Goal: Task Accomplishment & Management: Manage account settings

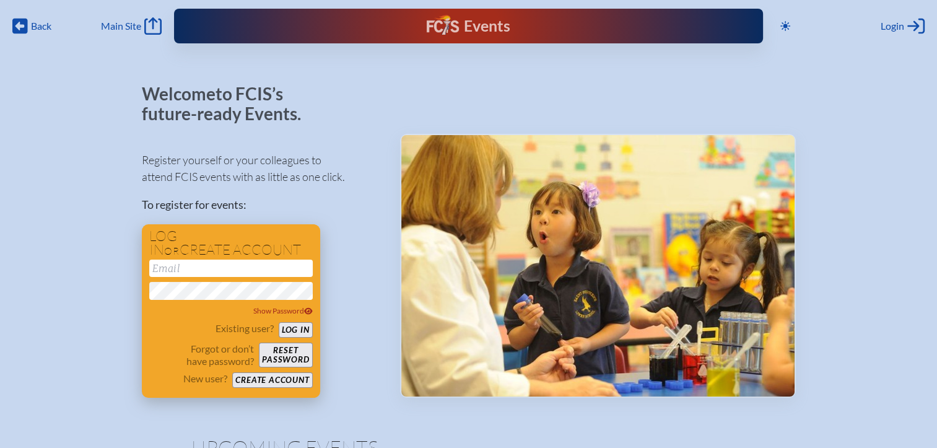
type input "[EMAIL_ADDRESS][DOMAIN_NAME]"
click at [305, 333] on button "Log in" at bounding box center [296, 329] width 34 height 15
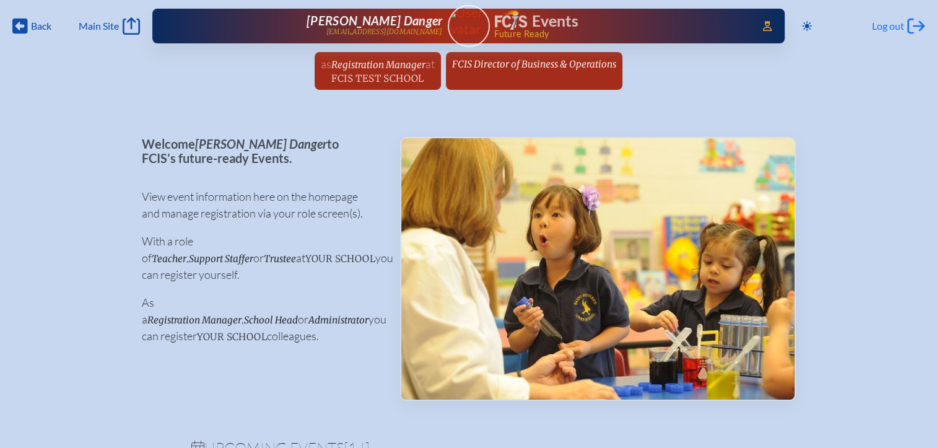
click at [880, 22] on span "Log out" at bounding box center [888, 26] width 32 height 12
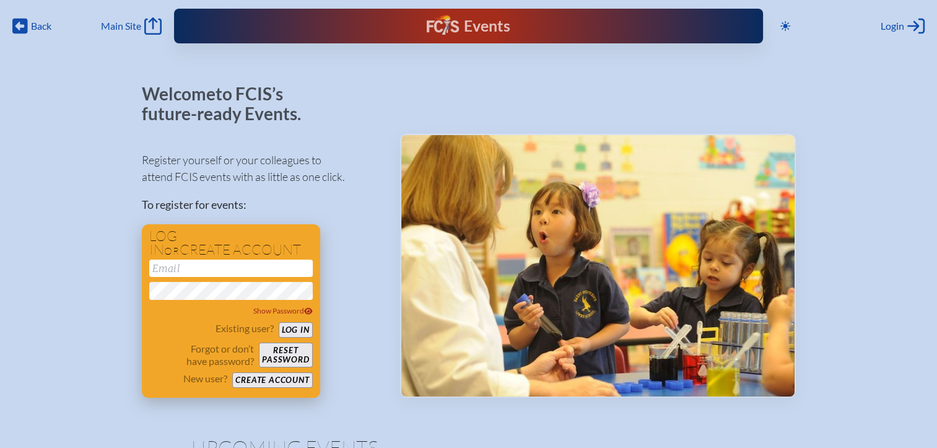
type input "[EMAIL_ADDRESS][DOMAIN_NAME]"
click at [287, 326] on button "Log in" at bounding box center [296, 329] width 34 height 15
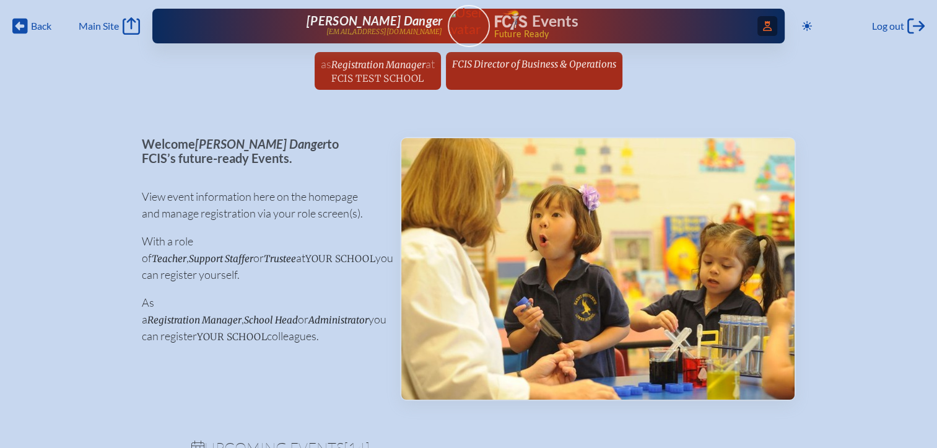
click at [758, 28] on span "Access Users..." at bounding box center [768, 26] width 20 height 20
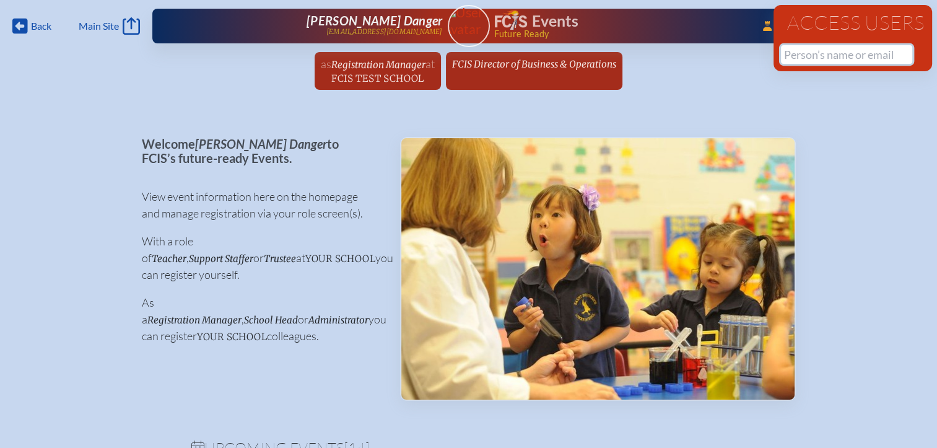
click at [805, 56] on input "text" at bounding box center [846, 54] width 131 height 19
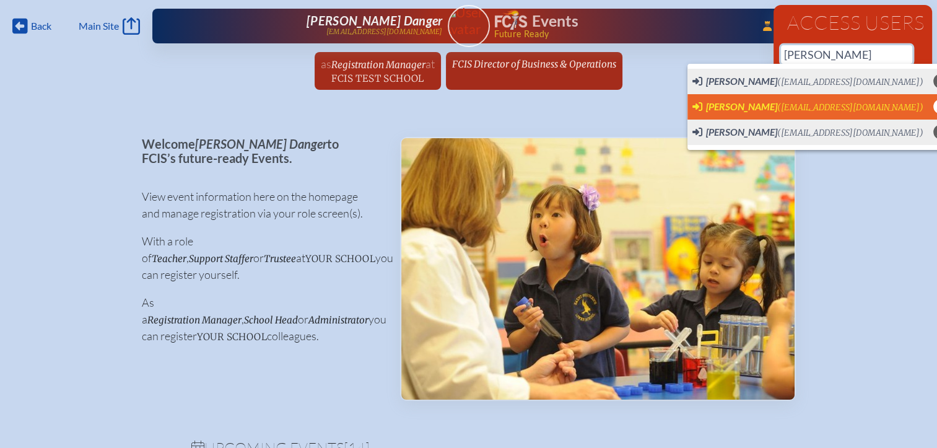
scroll to position [0, 9]
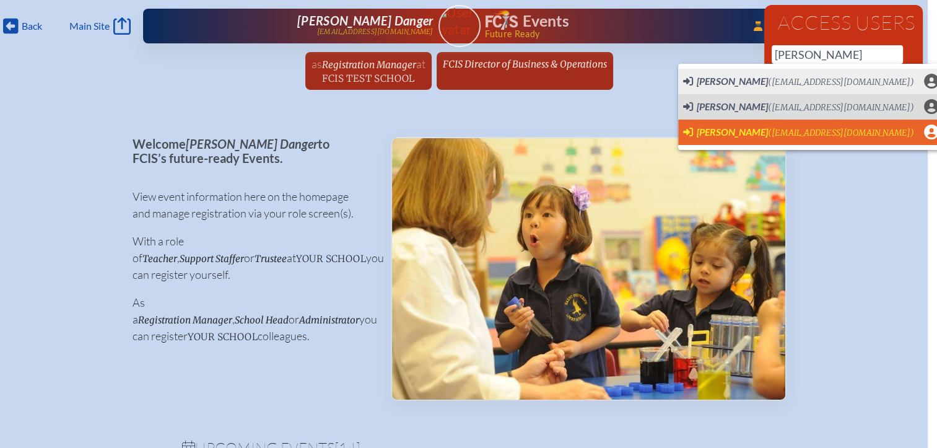
click at [731, 128] on span "Eleanor Yee" at bounding box center [732, 132] width 71 height 12
type input "eyee@stchriskb.org"
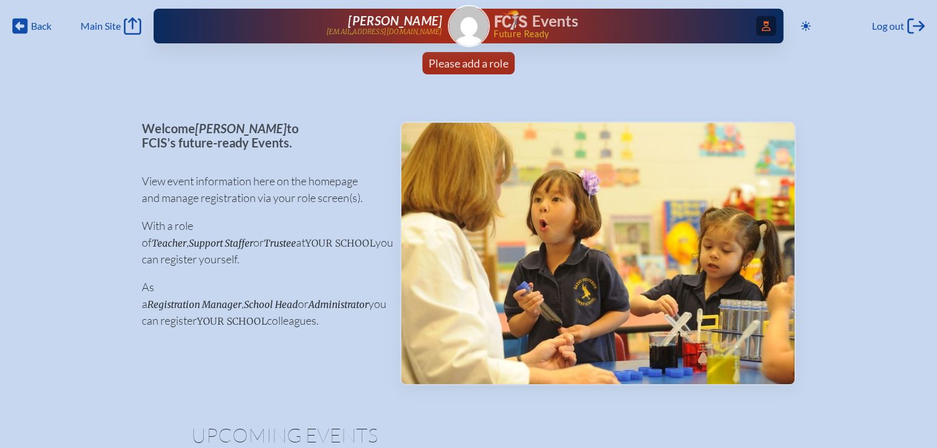
click at [765, 30] on icon at bounding box center [766, 26] width 9 height 10
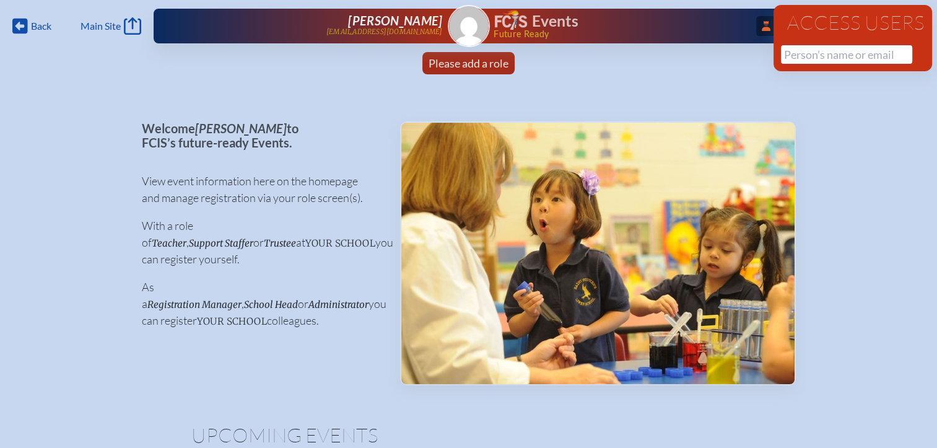
click at [35, 24] on span "Back" at bounding box center [41, 26] width 20 height 12
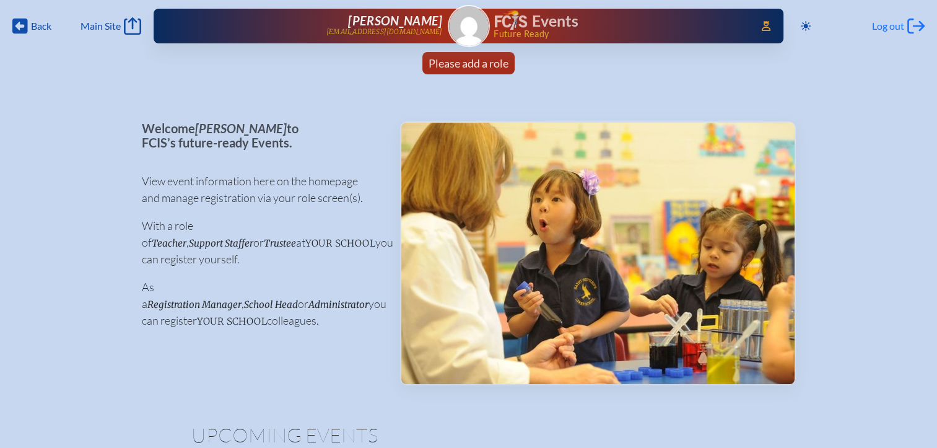
click at [882, 32] on span "Log out" at bounding box center [888, 26] width 32 height 12
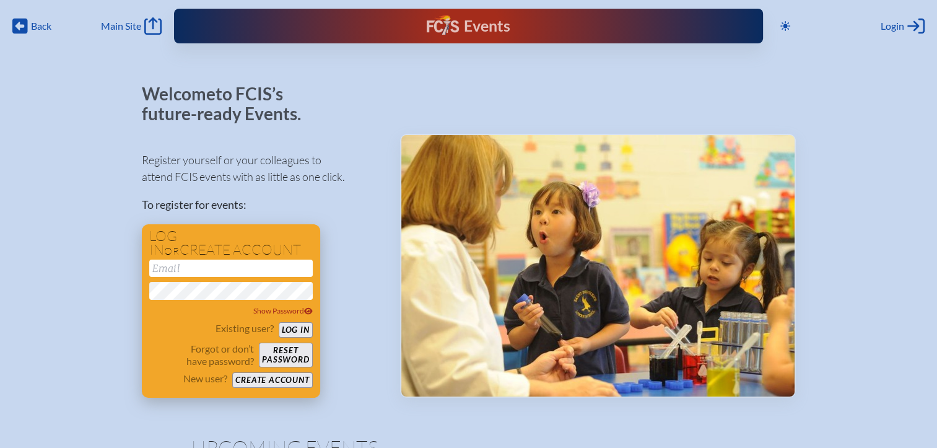
type input "[EMAIL_ADDRESS][DOMAIN_NAME]"
click at [294, 326] on button "Log in" at bounding box center [296, 329] width 34 height 15
click at [303, 324] on button "Log in" at bounding box center [296, 329] width 34 height 15
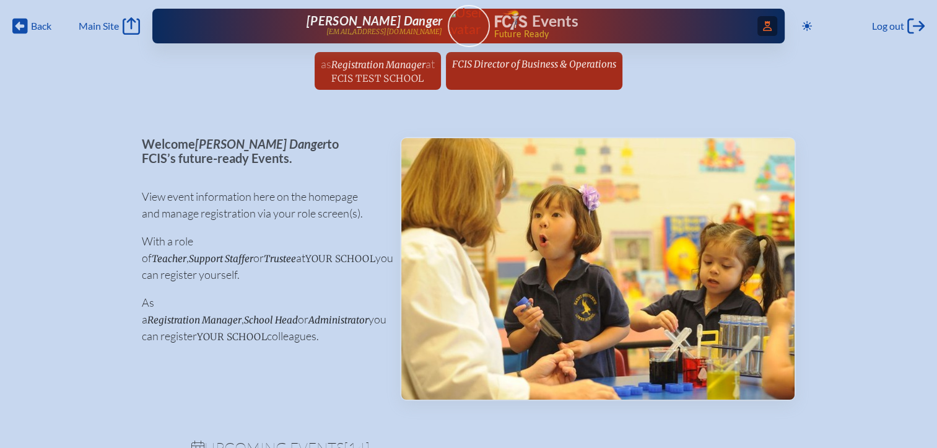
click at [763, 24] on icon "Access Users..." at bounding box center [767, 26] width 9 height 10
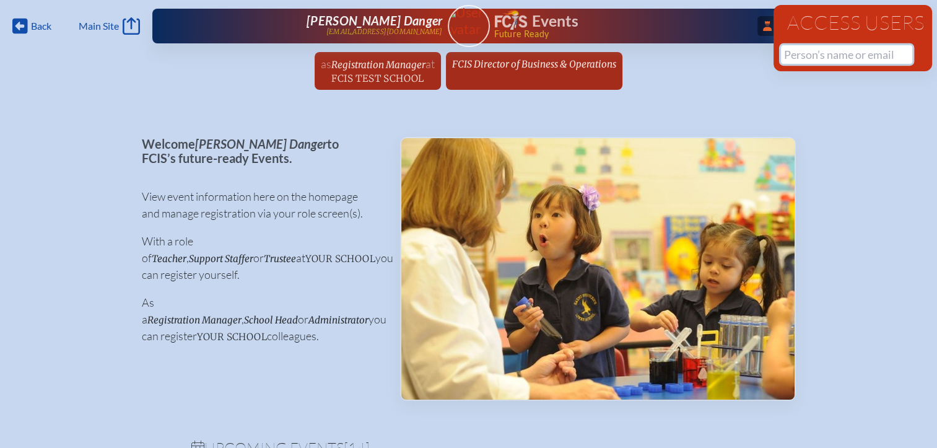
click at [797, 49] on input "text" at bounding box center [846, 54] width 131 height 19
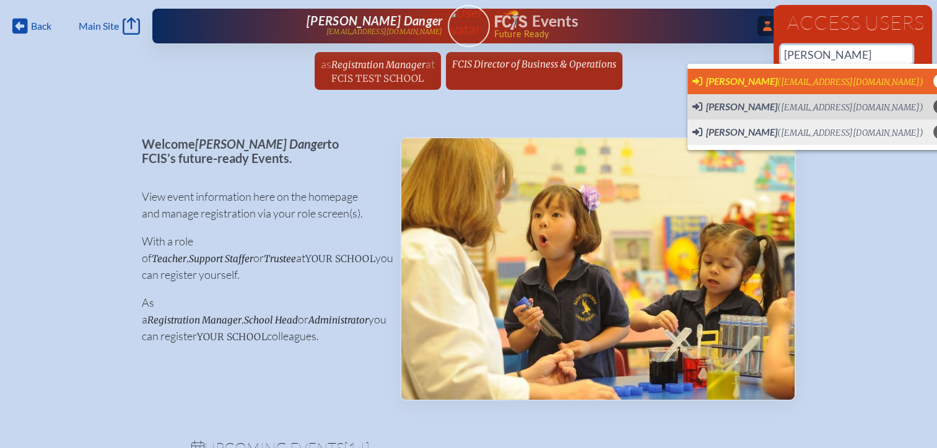
scroll to position [0, 9]
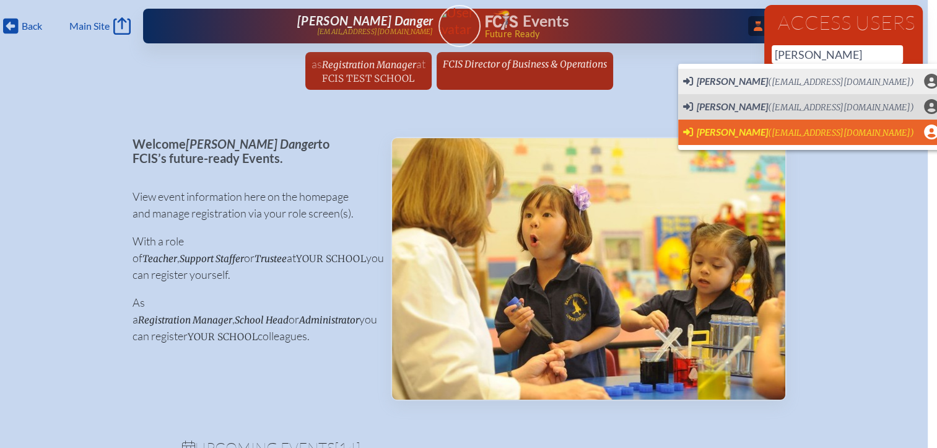
click at [718, 138] on span "Eleanor Yee (eyee@stchriskb.org)" at bounding box center [798, 133] width 231 height 14
type input "[EMAIL_ADDRESS][DOMAIN_NAME]"
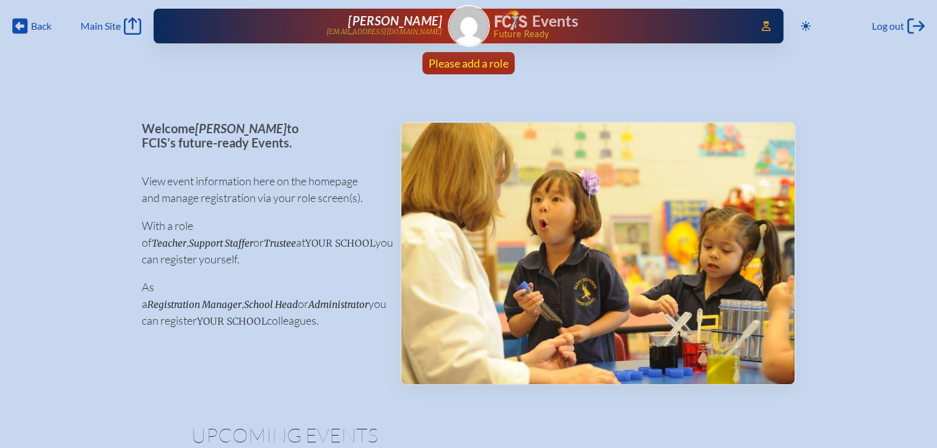
click at [437, 56] on span "Please add a role" at bounding box center [469, 63] width 80 height 14
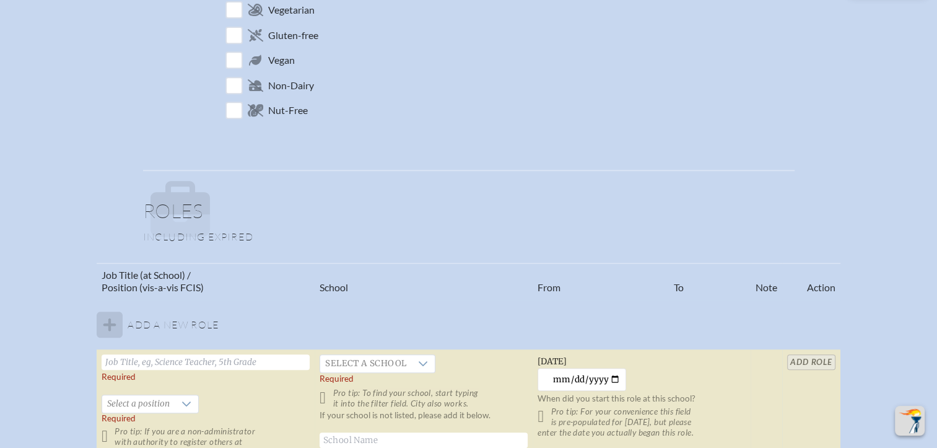
scroll to position [681, 0]
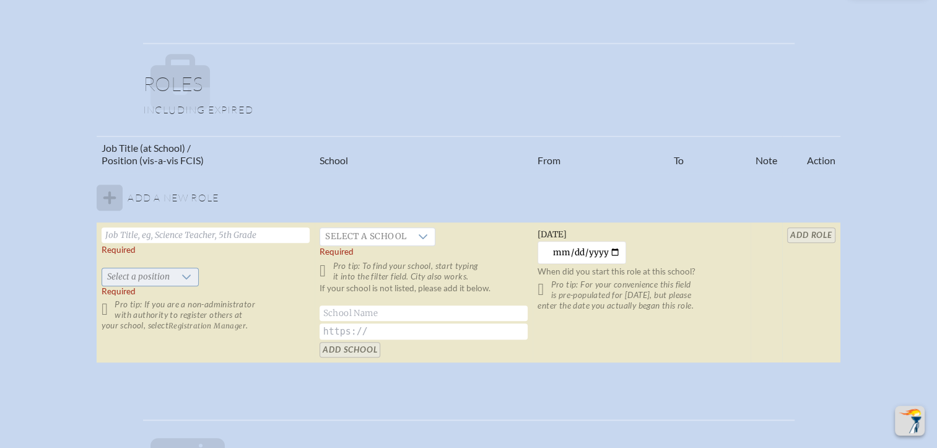
click at [190, 272] on div at bounding box center [187, 276] width 24 height 17
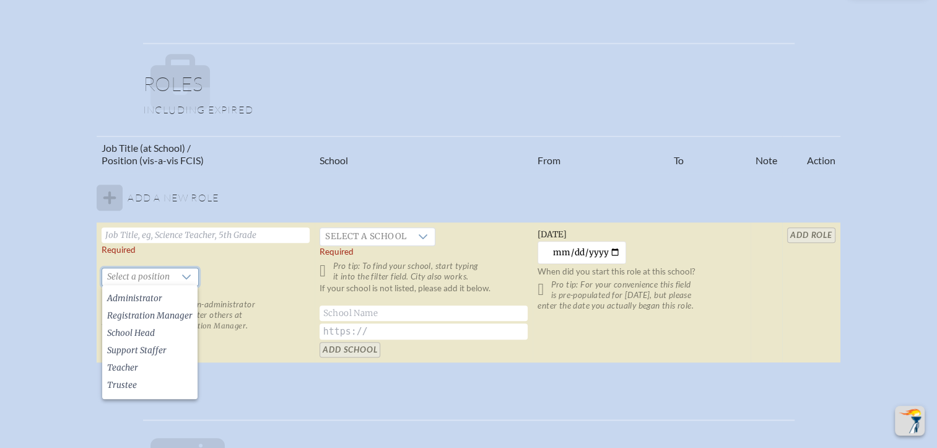
click at [0, 252] on html "Back Back Main Site Main Site Toggle to Dark Mode Log out Log out Access Users.…" at bounding box center [468, 164] width 937 height 1691
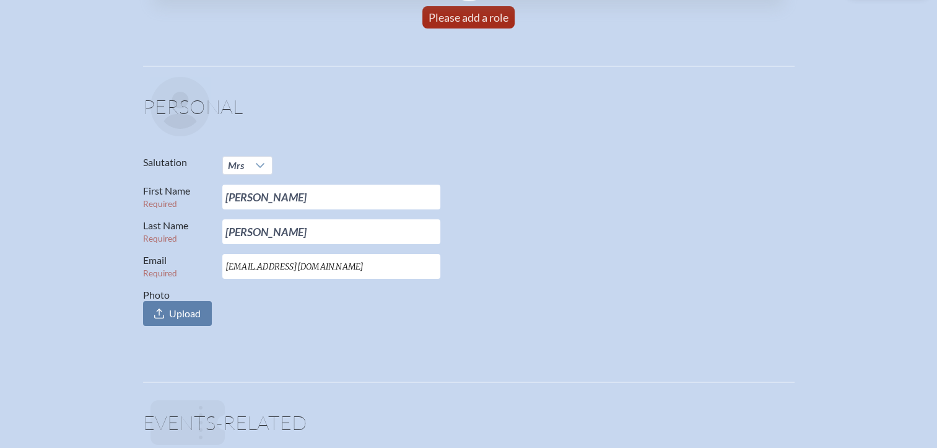
scroll to position [0, 0]
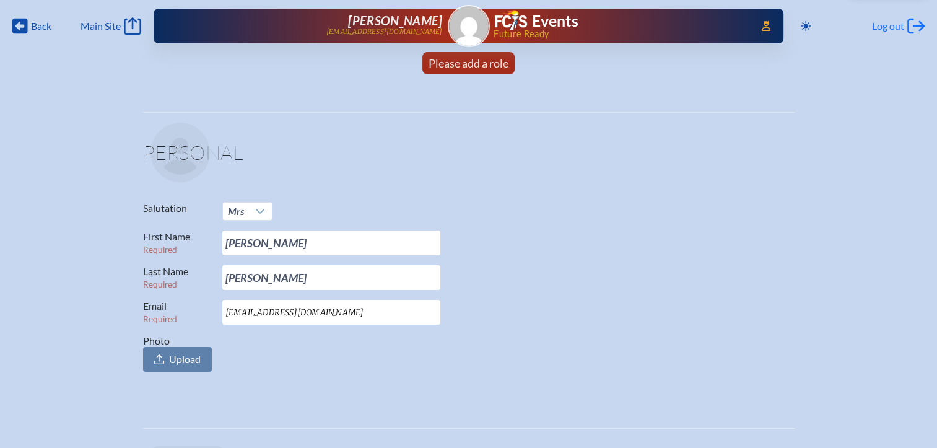
click at [883, 25] on span "Log out" at bounding box center [888, 26] width 32 height 12
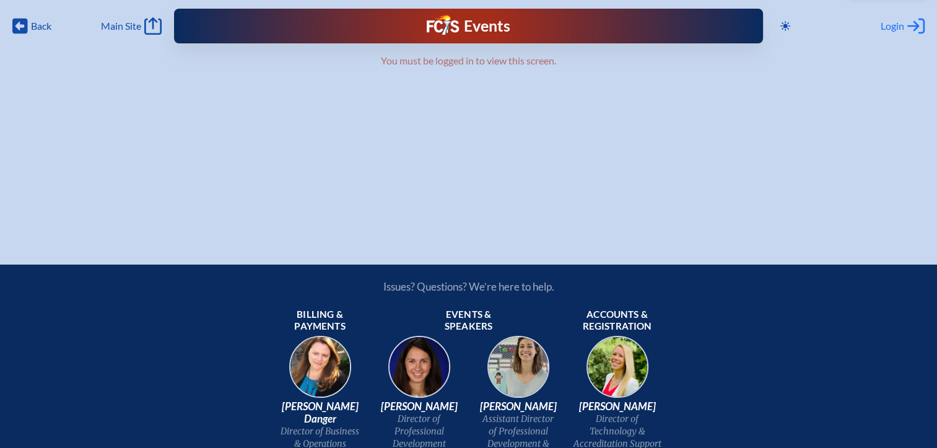
type input "[EMAIL_ADDRESS][DOMAIN_NAME]"
click at [908, 29] on icon "Log in or Create Account" at bounding box center [916, 25] width 17 height 17
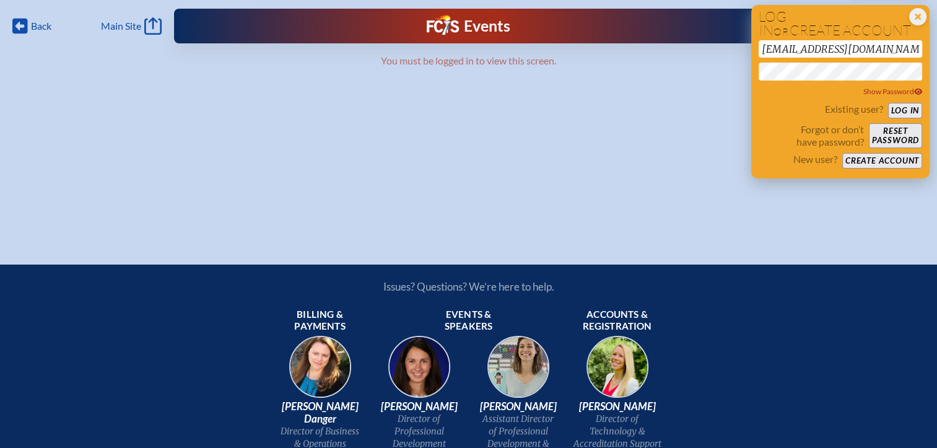
click at [901, 115] on button "Log in" at bounding box center [905, 110] width 34 height 15
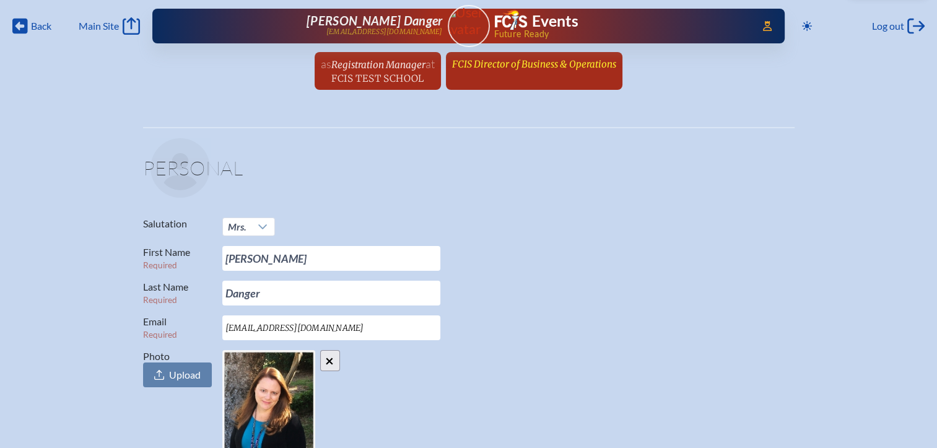
click at [555, 72] on link "FCIS Director of Business & Operations since [DATE]" at bounding box center [534, 64] width 174 height 24
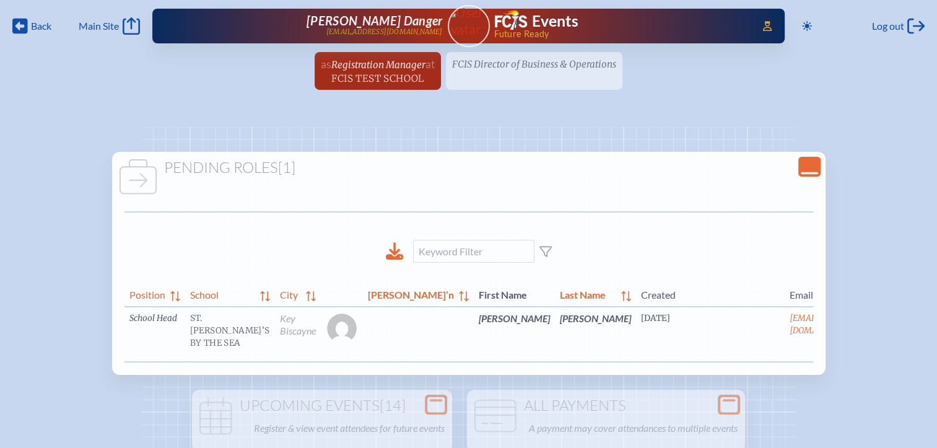
click at [872, 340] on link "edit Person’s Details" at bounding box center [893, 336] width 42 height 39
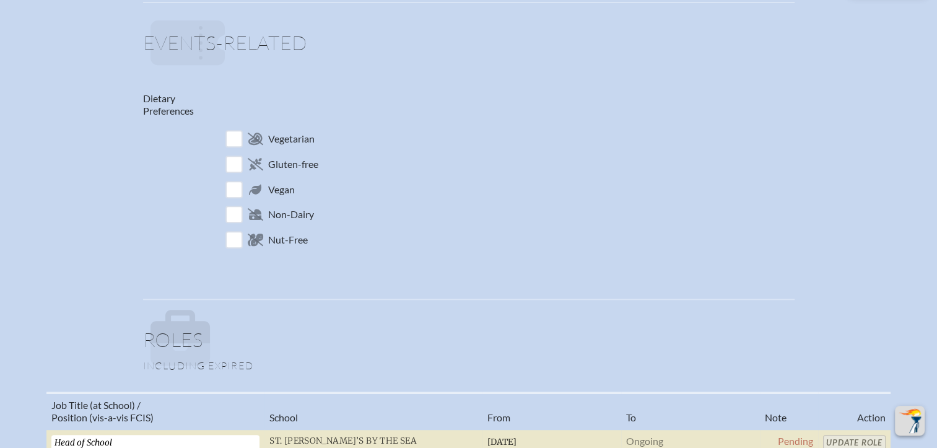
scroll to position [619, 0]
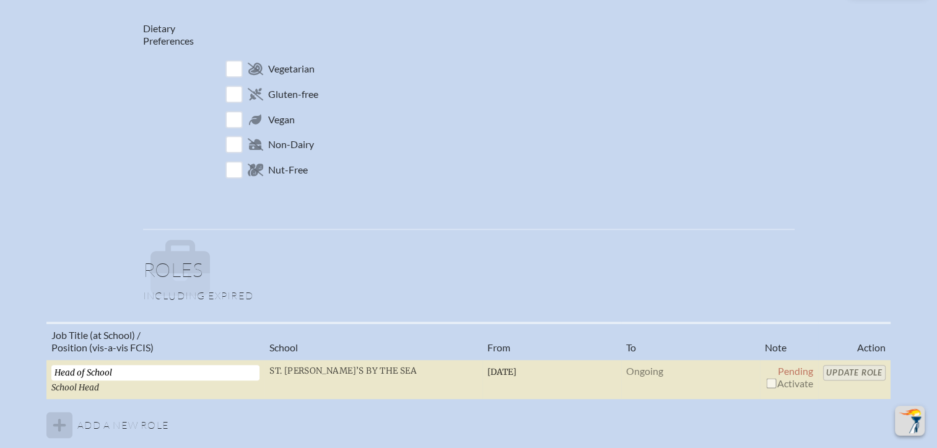
click at [768, 380] on input "checkbox" at bounding box center [771, 383] width 10 height 10
checkbox input "true"
click at [847, 367] on input "Update Role" at bounding box center [854, 372] width 63 height 15
